Goal: Find specific page/section: Find specific page/section

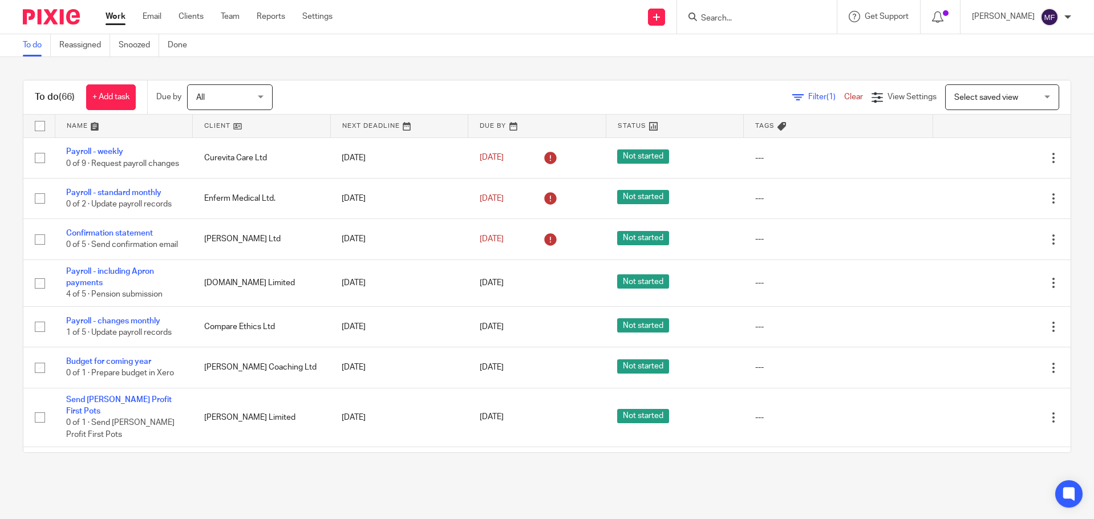
click at [752, 16] on input "Search" at bounding box center [751, 19] width 103 height 10
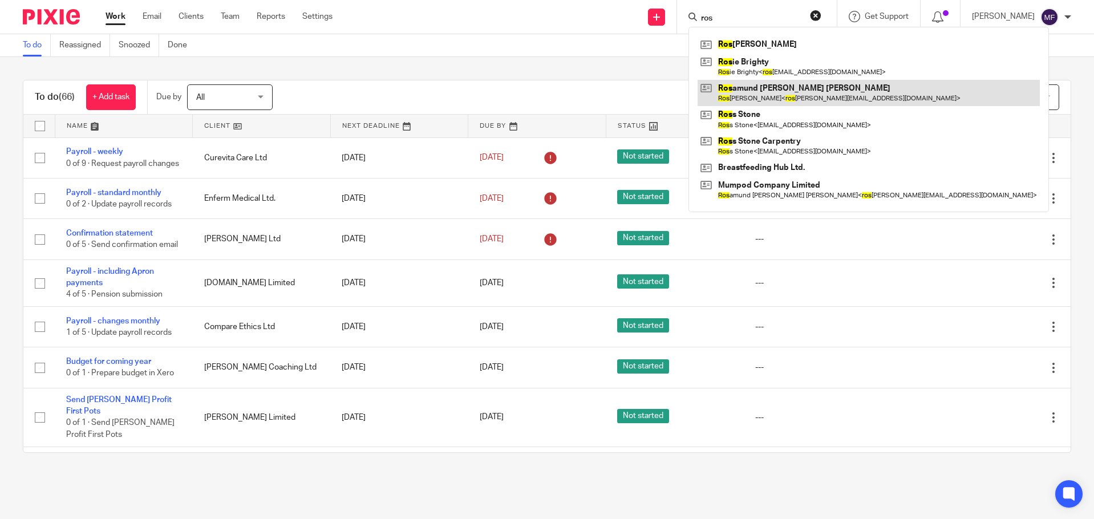
type input "ros"
click at [780, 88] on link at bounding box center [869, 93] width 342 height 26
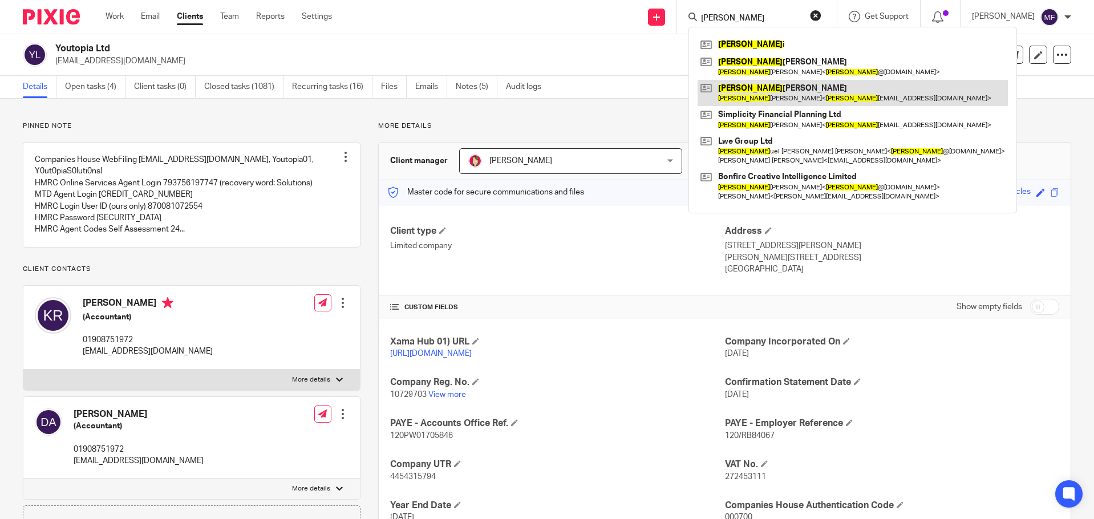
type input "[PERSON_NAME]"
click at [774, 87] on link at bounding box center [853, 93] width 310 height 26
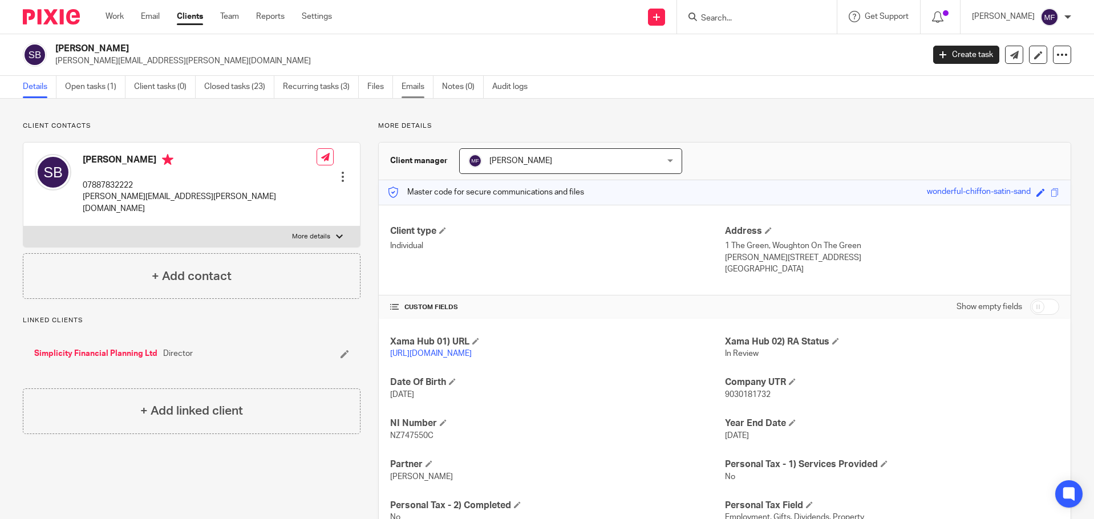
click at [414, 88] on link "Emails" at bounding box center [418, 87] width 32 height 22
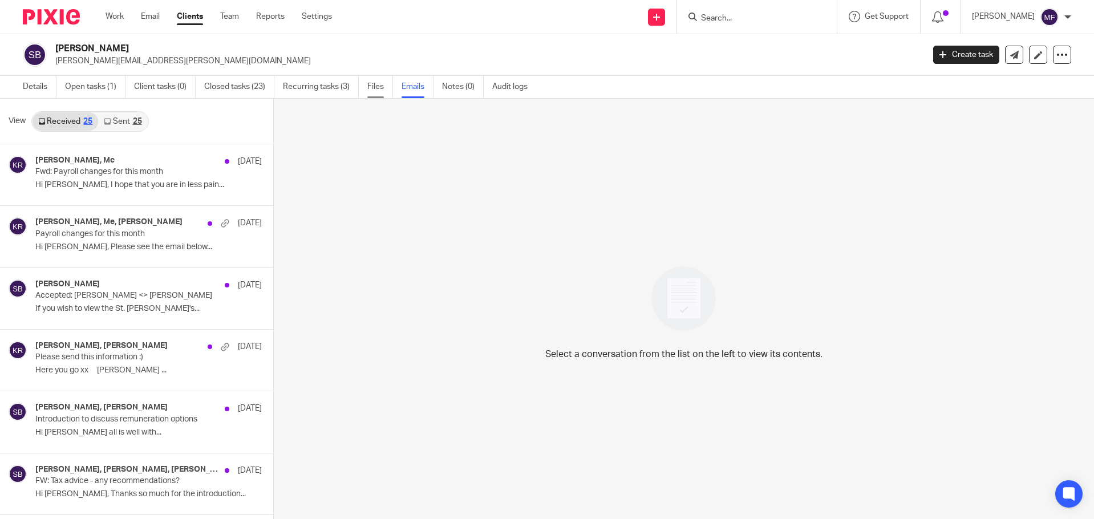
click at [370, 84] on link "Files" at bounding box center [380, 87] width 26 height 22
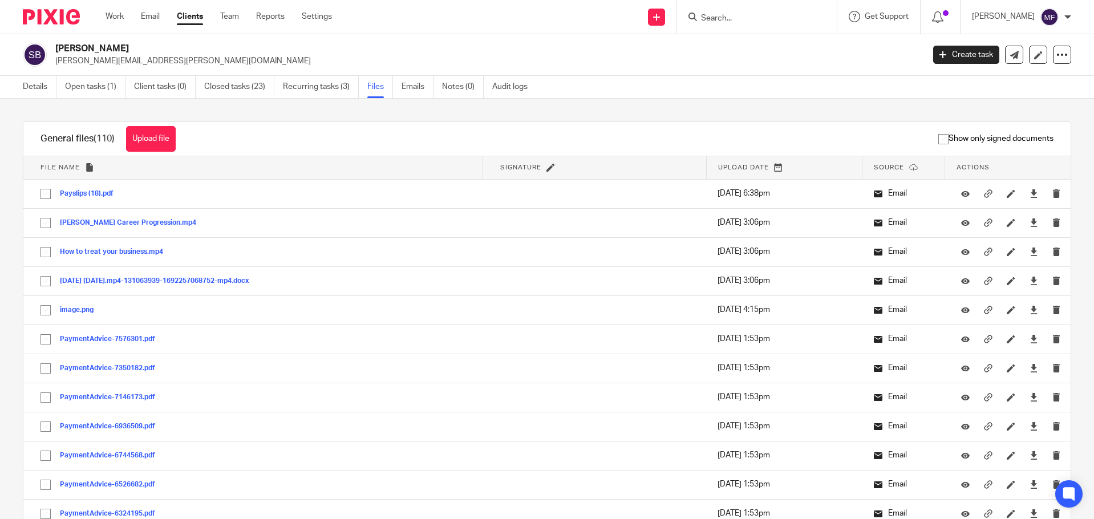
click at [718, 170] on span "Upload date" at bounding box center [743, 167] width 51 height 6
click at [729, 166] on span "Upload date" at bounding box center [743, 167] width 51 height 6
click at [786, 165] on th "Upload date" at bounding box center [784, 167] width 156 height 23
click at [823, 165] on th "Upload date" at bounding box center [784, 167] width 156 height 23
click at [737, 15] on input "Search" at bounding box center [751, 19] width 103 height 10
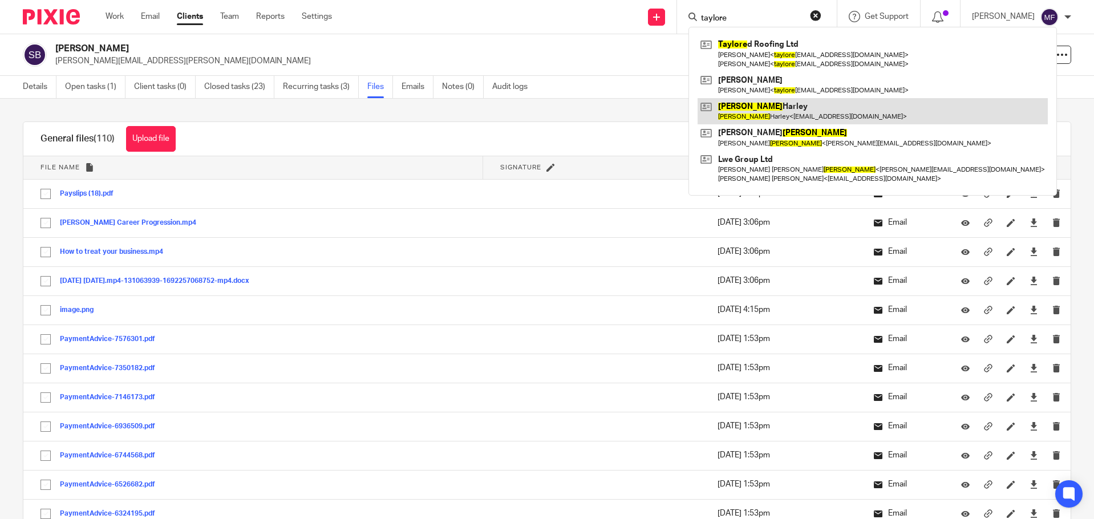
type input "taylore"
click at [777, 118] on link at bounding box center [873, 111] width 350 height 26
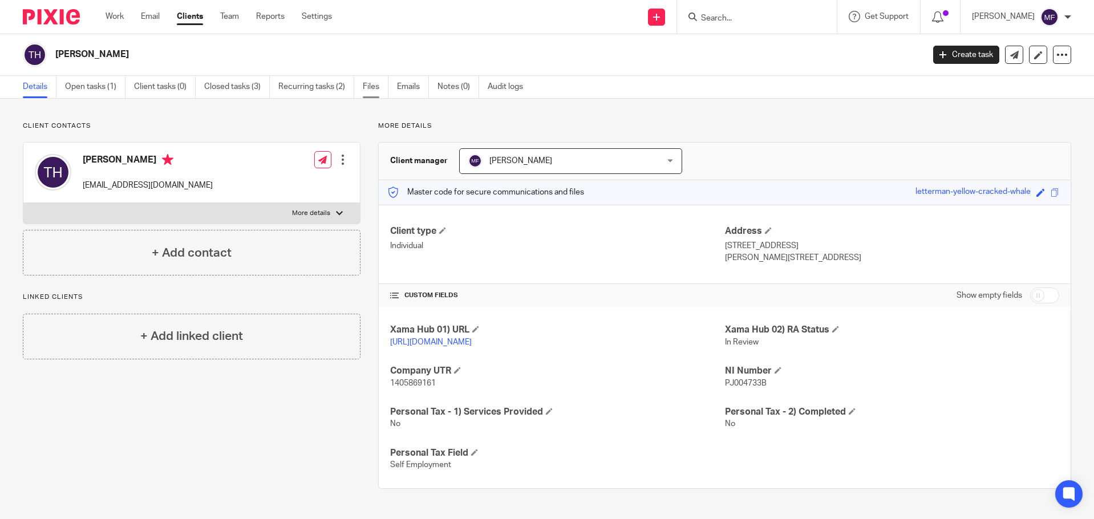
click at [371, 87] on link "Files" at bounding box center [376, 87] width 26 height 22
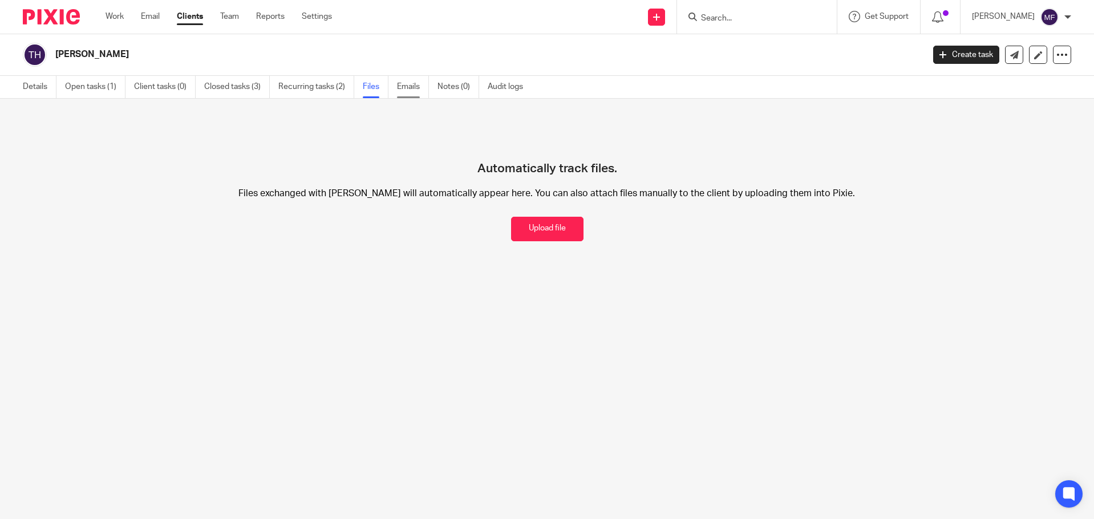
click at [411, 87] on link "Emails" at bounding box center [413, 87] width 32 height 22
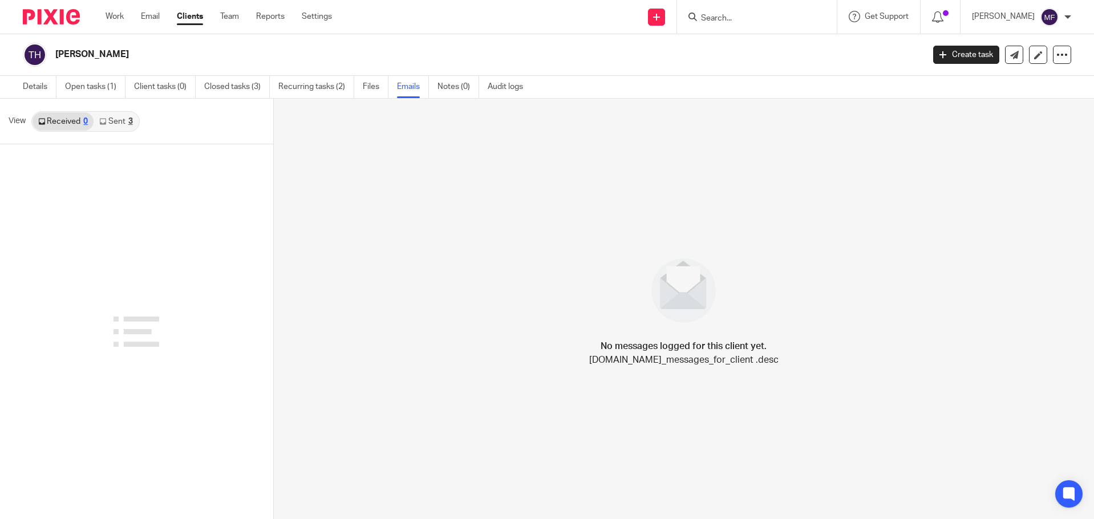
click at [123, 116] on link "Sent 3" at bounding box center [116, 121] width 45 height 18
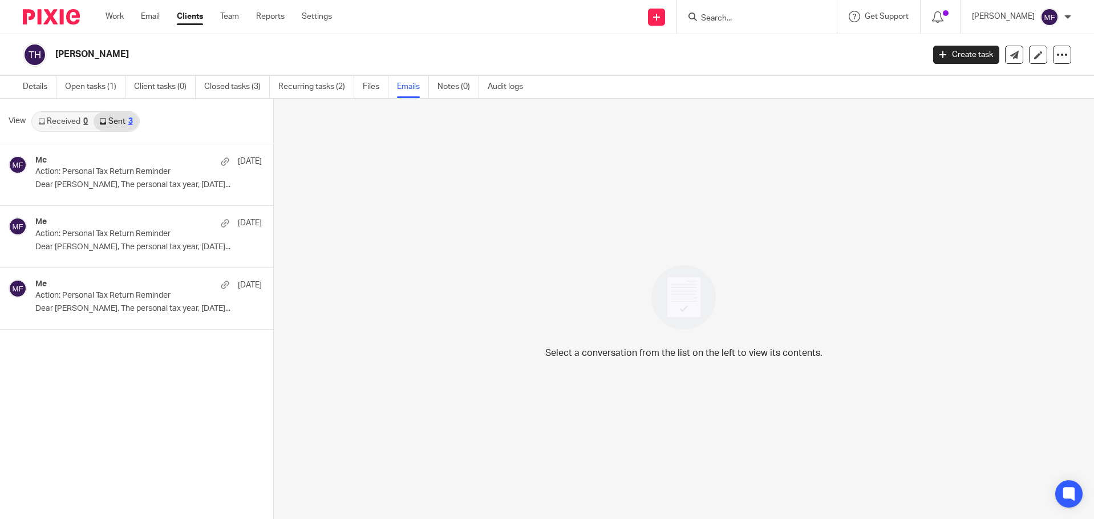
click at [78, 124] on link "Received 0" at bounding box center [63, 121] width 61 height 18
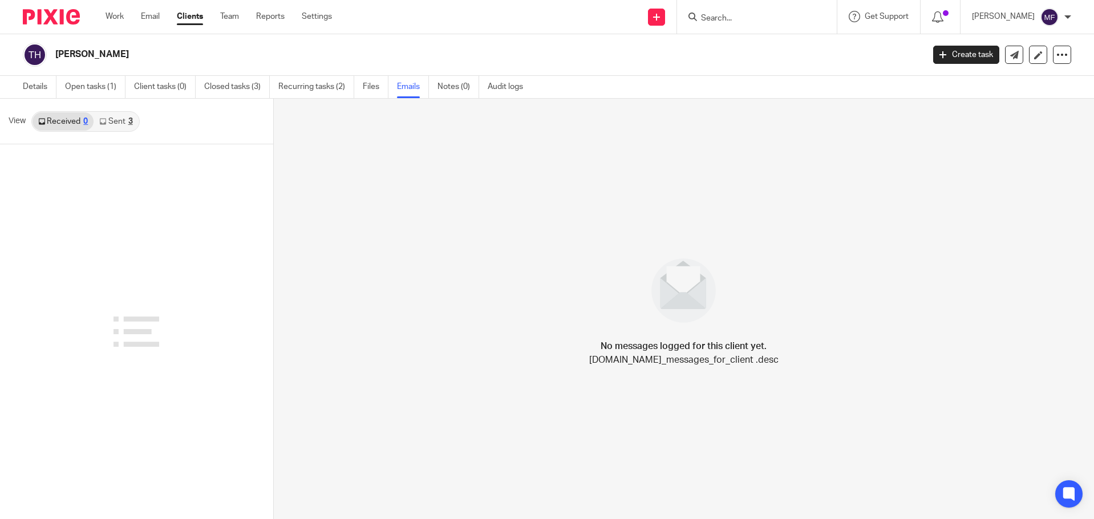
click at [127, 126] on link "Sent 3" at bounding box center [116, 121] width 45 height 18
